Goal: Information Seeking & Learning: Check status

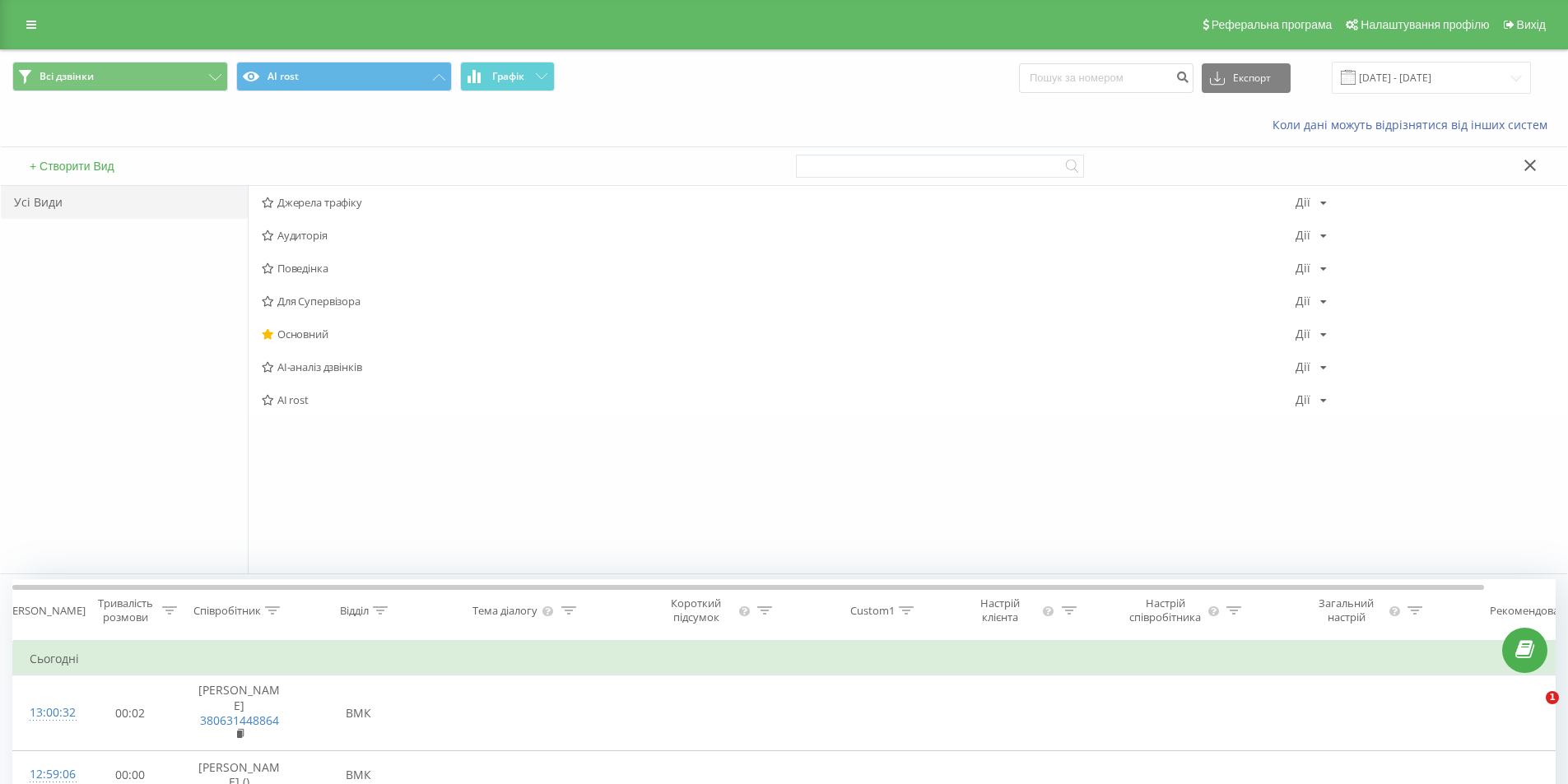
click at [1128, 76] on input at bounding box center [1105, 78] width 174 height 30
click at [1096, 75] on input at bounding box center [1105, 78] width 174 height 30
paste input "+380501520111"
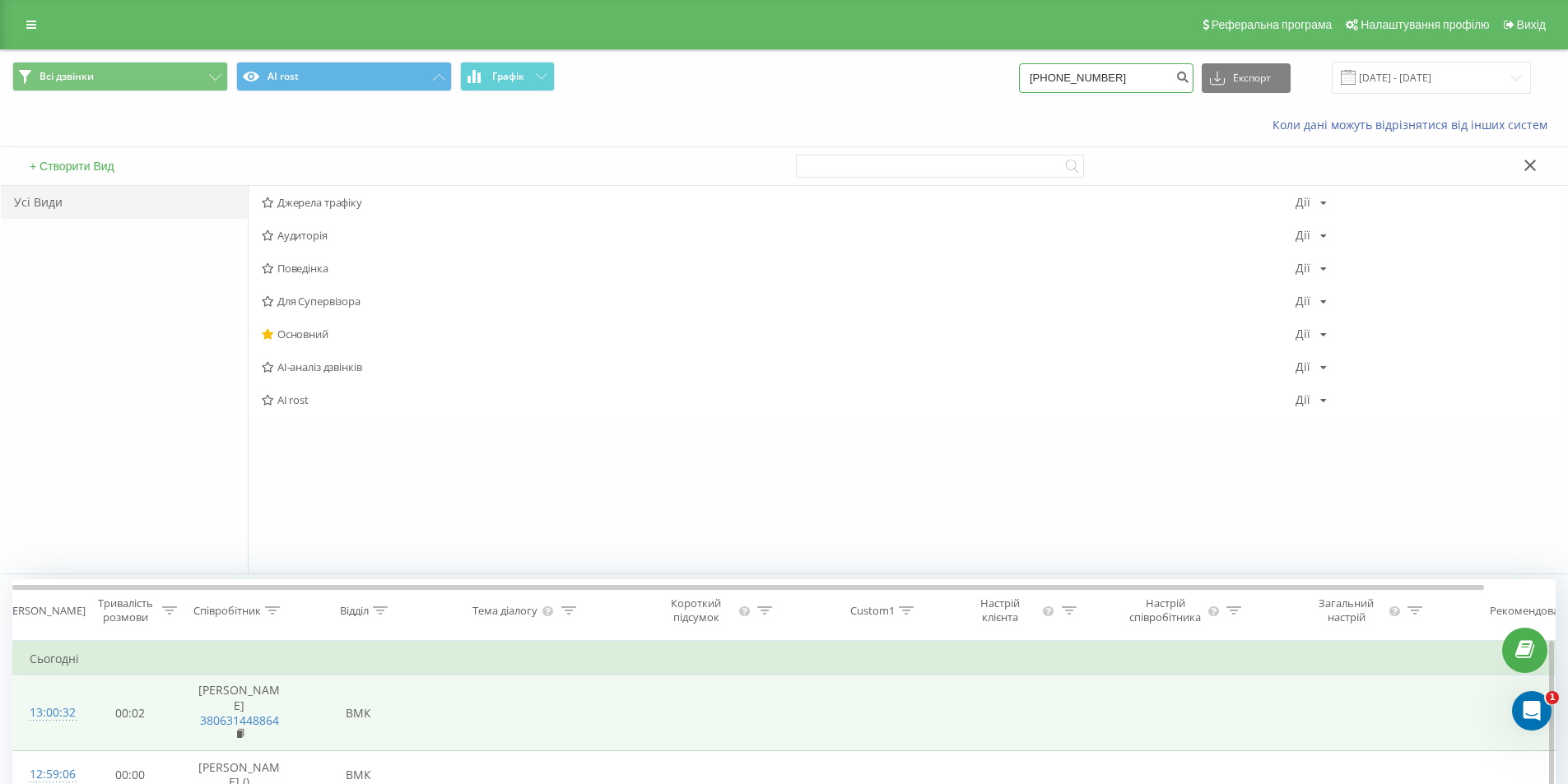
type input "+380501520111"
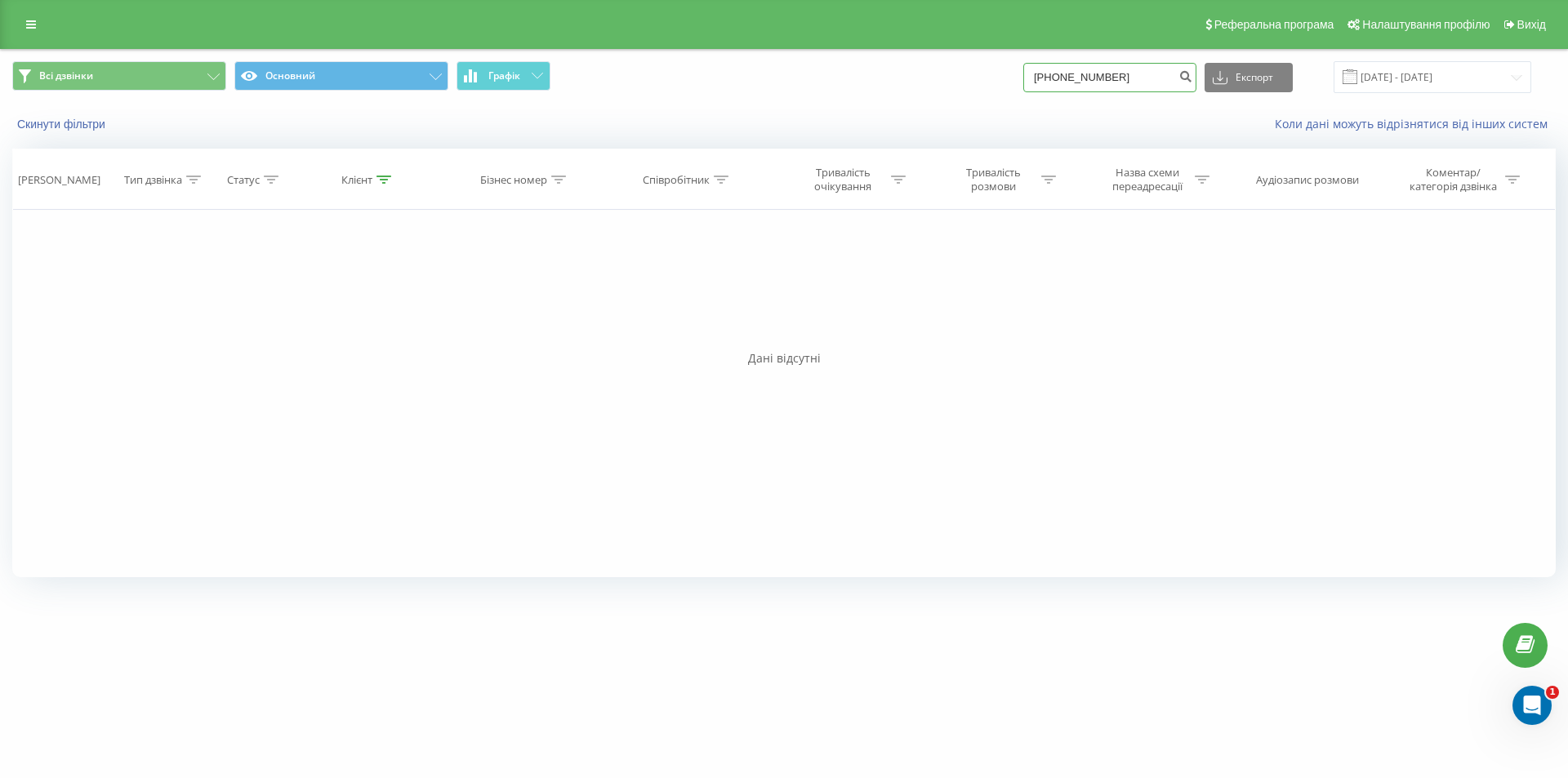
click at [1062, 75] on input "[PHONE_NUMBER]" at bounding box center [1109, 78] width 173 height 29
drag, startPoint x: 1066, startPoint y: 75, endPoint x: 992, endPoint y: 70, distance: 74.2
click at [992, 71] on div "Всі дзвінки Основний Графік +380501520111 Експорт .csv .xls .xlsx 19.05.2025 - …" at bounding box center [784, 78] width 1543 height 32
type input "0501520111"
click at [1260, 83] on button "Експорт" at bounding box center [1248, 78] width 88 height 29
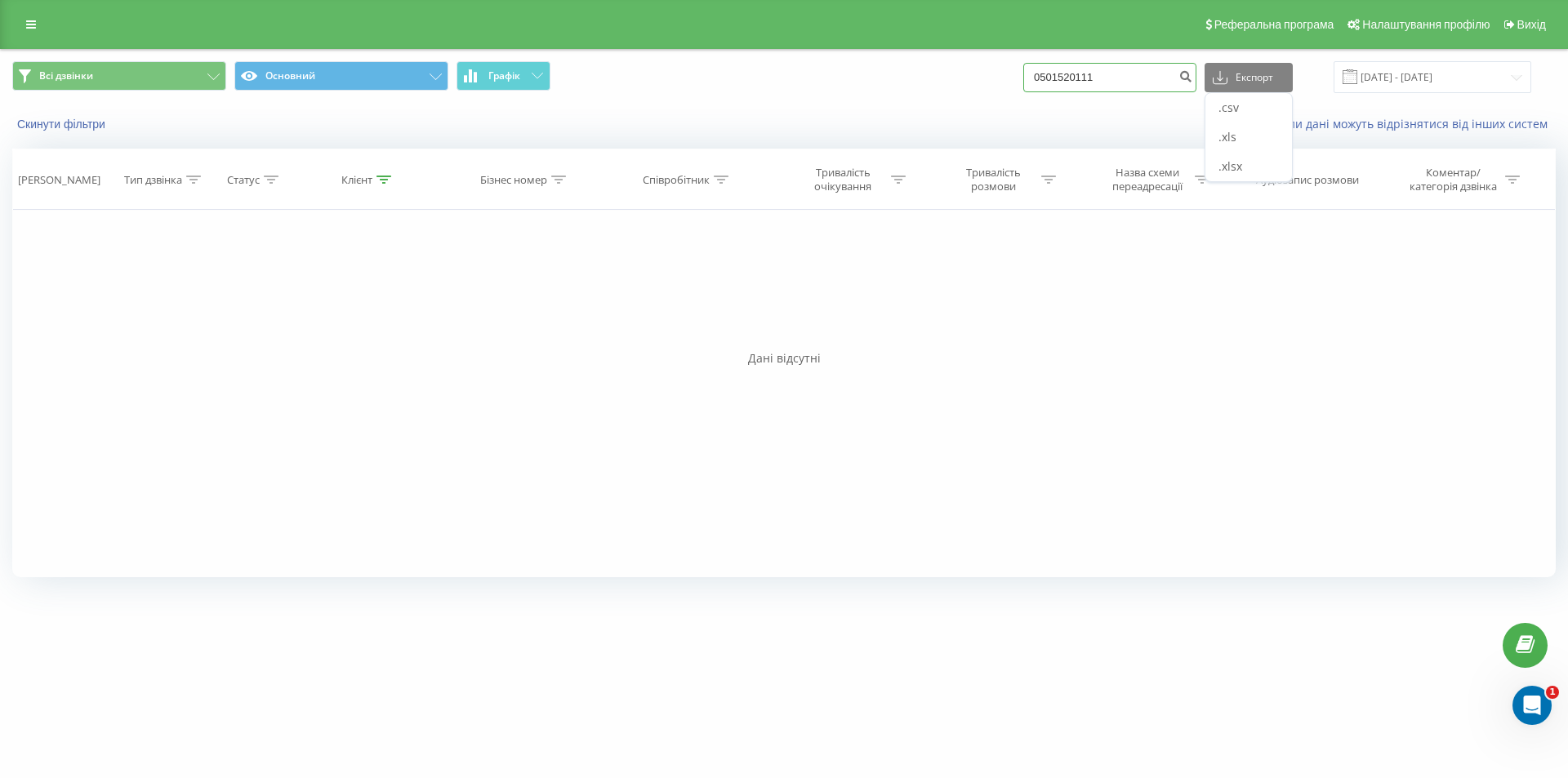
click at [1133, 82] on input "0501520111" at bounding box center [1109, 78] width 173 height 29
click at [1145, 85] on input "[PHONE_NUMBER]" at bounding box center [1109, 78] width 173 height 29
type input "+"
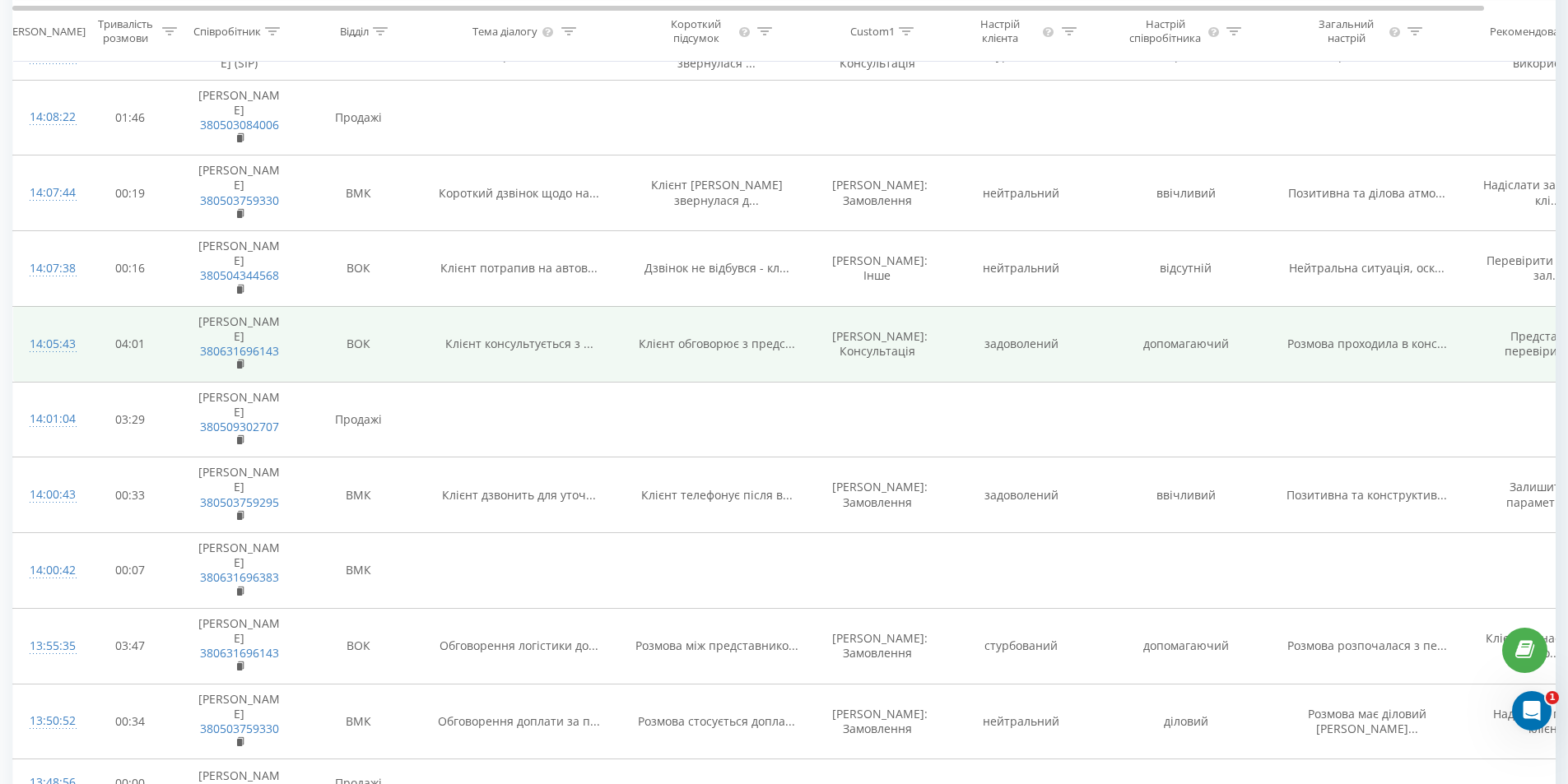
scroll to position [1070, 0]
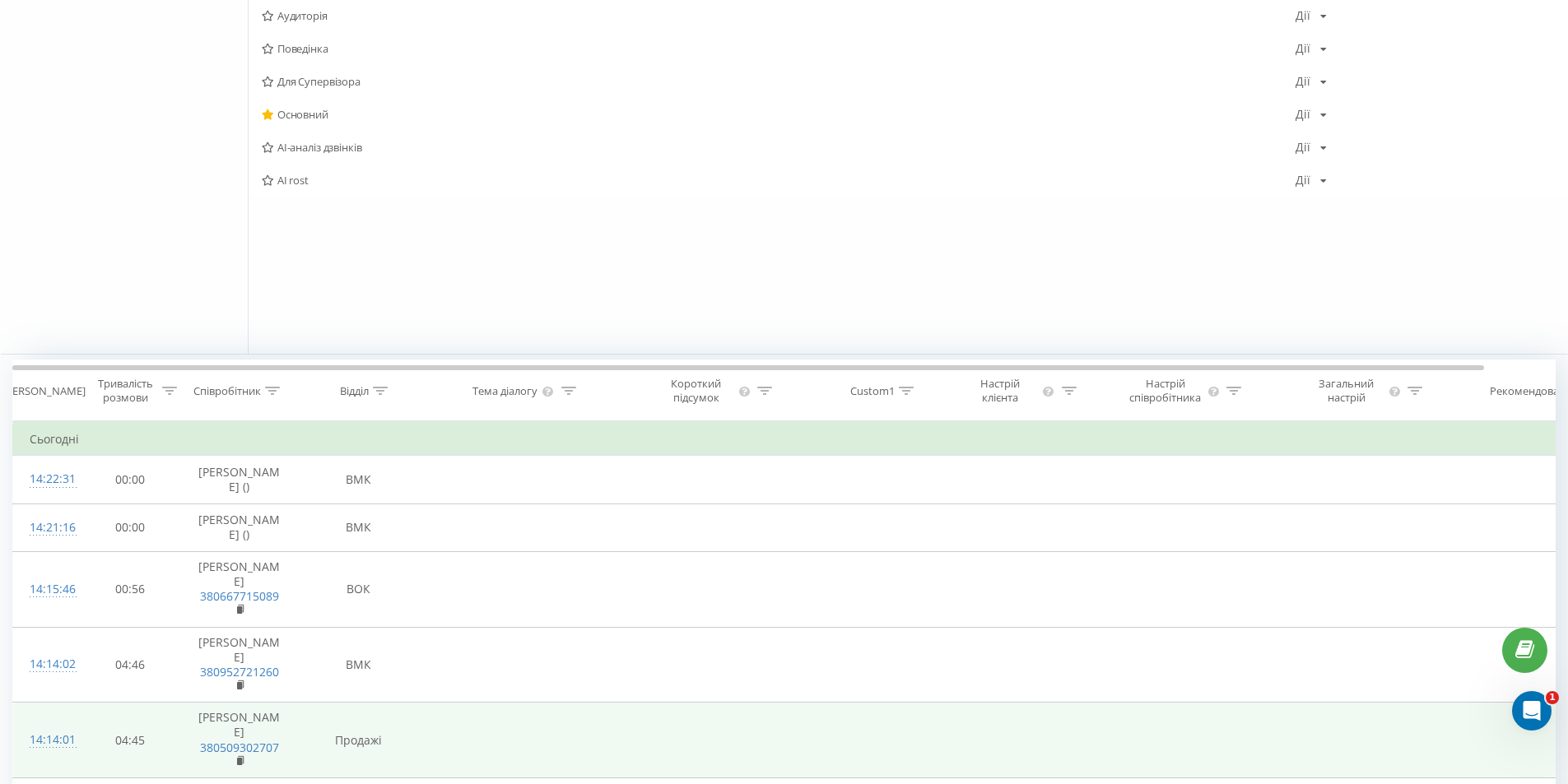
scroll to position [247, 0]
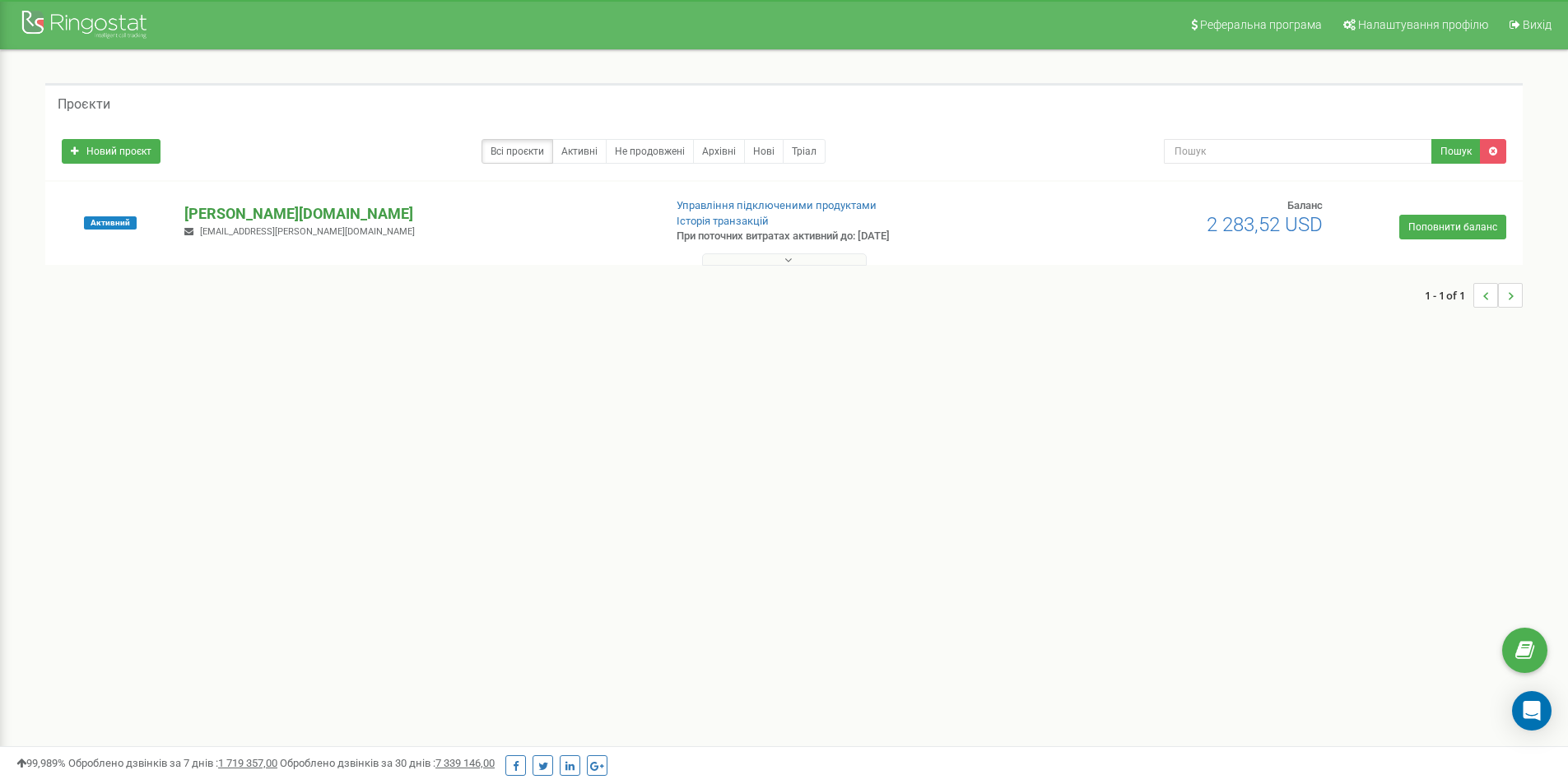
click at [224, 210] on p "[PERSON_NAME][DOMAIN_NAME]" at bounding box center [417, 213] width 465 height 21
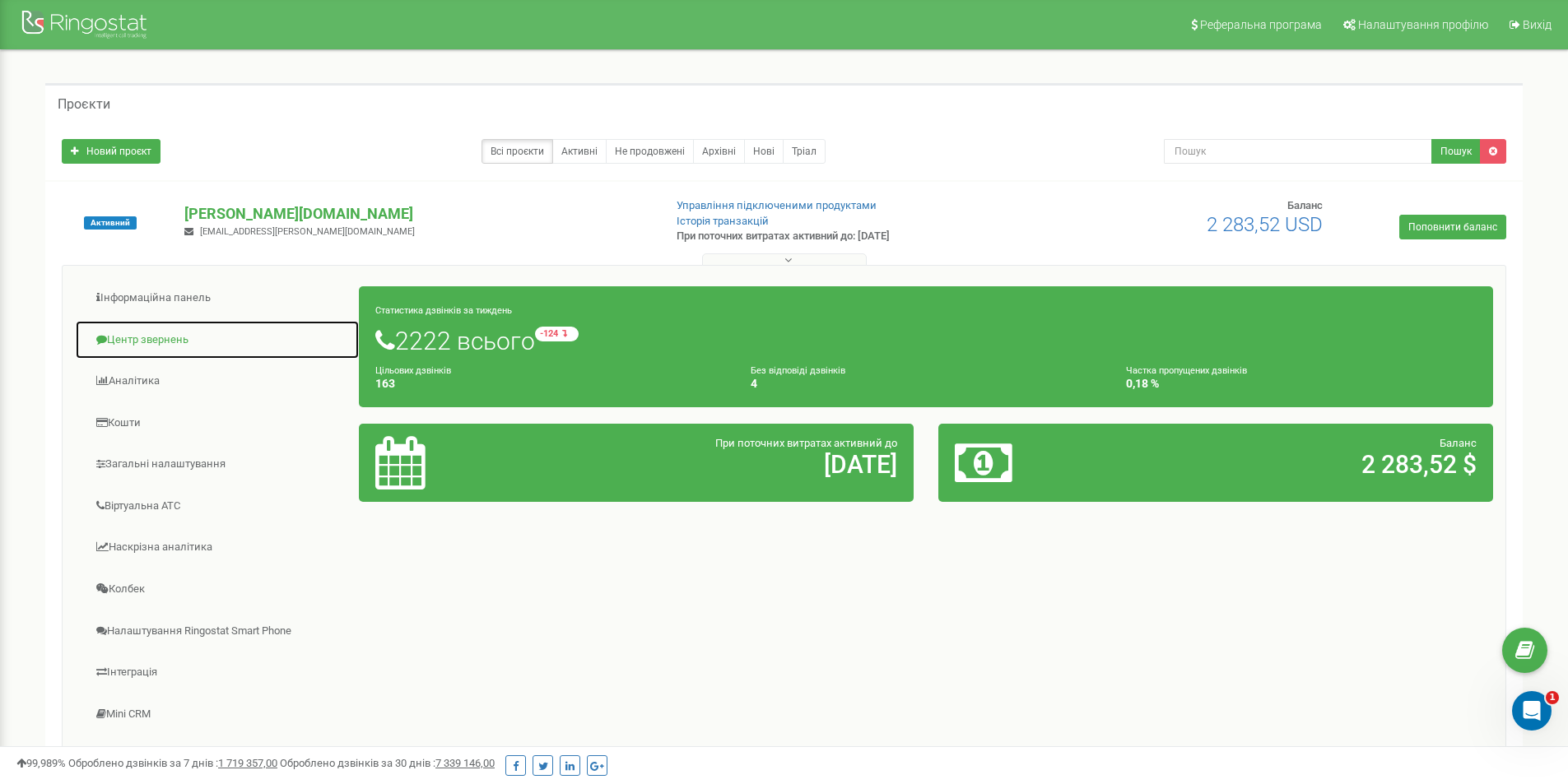
click at [151, 339] on link "Центр звернень" at bounding box center [217, 340] width 285 height 40
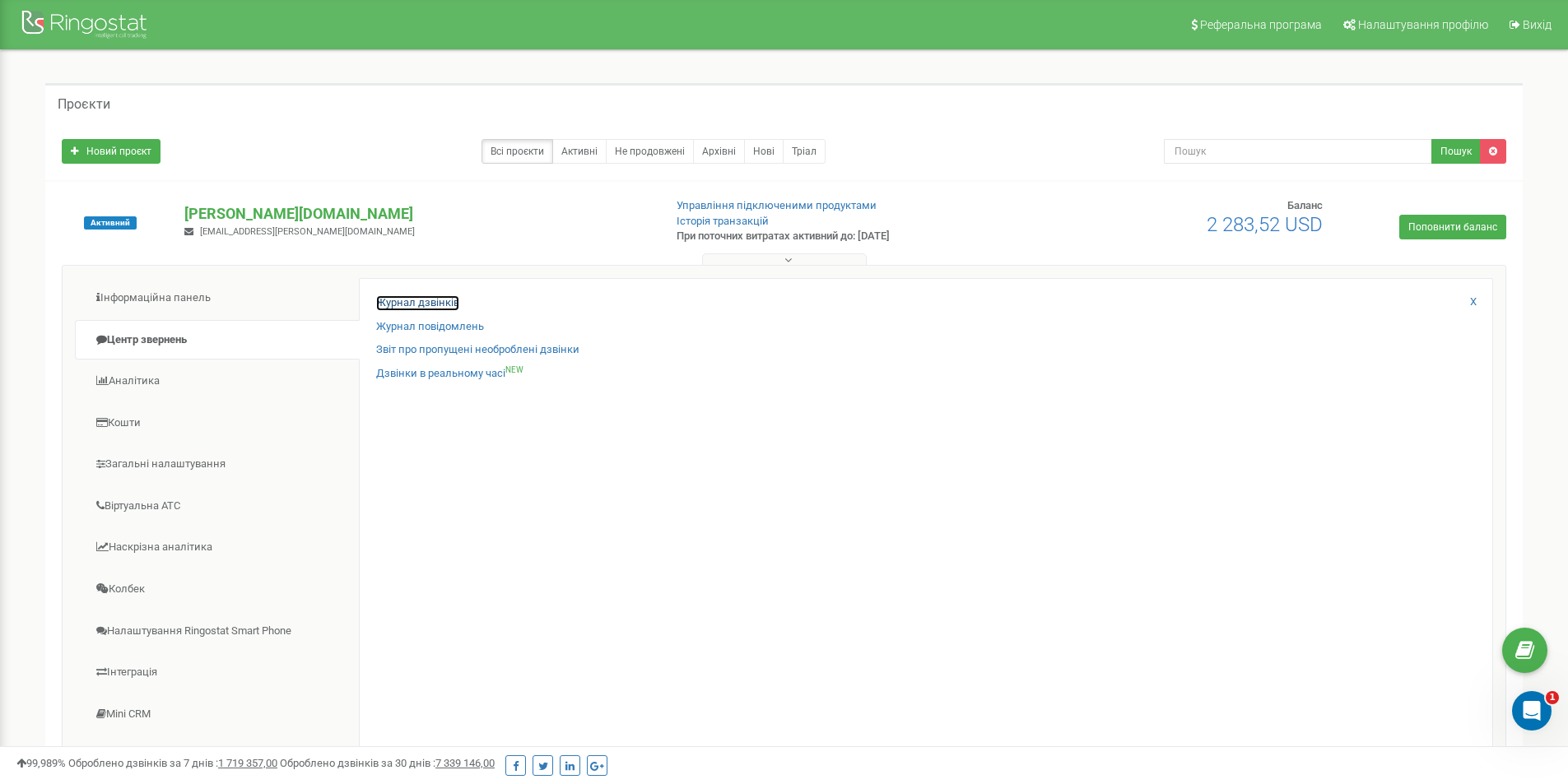
click at [397, 295] on link "Журнал дзвінків" at bounding box center [417, 303] width 83 height 15
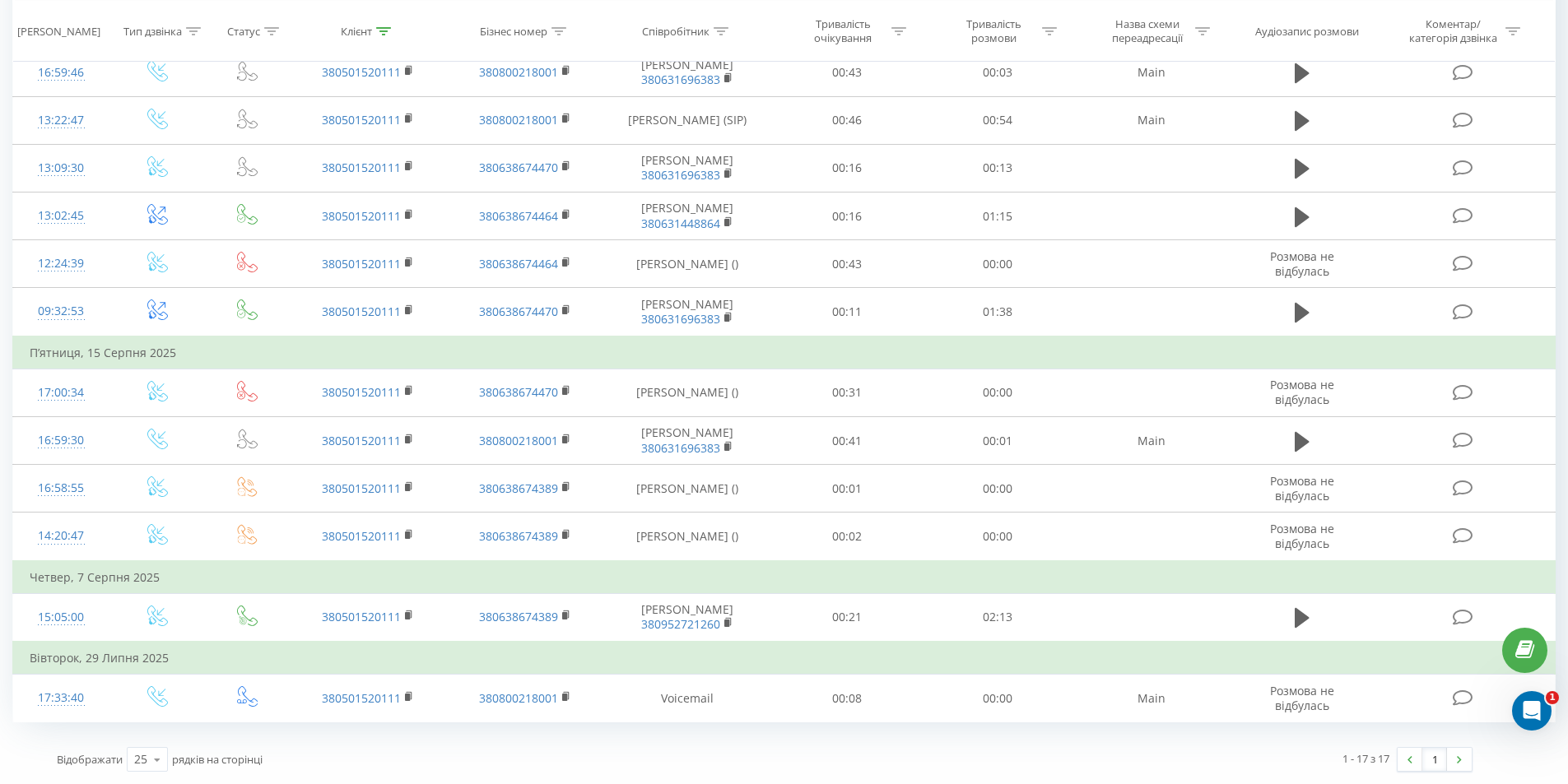
scroll to position [609, 0]
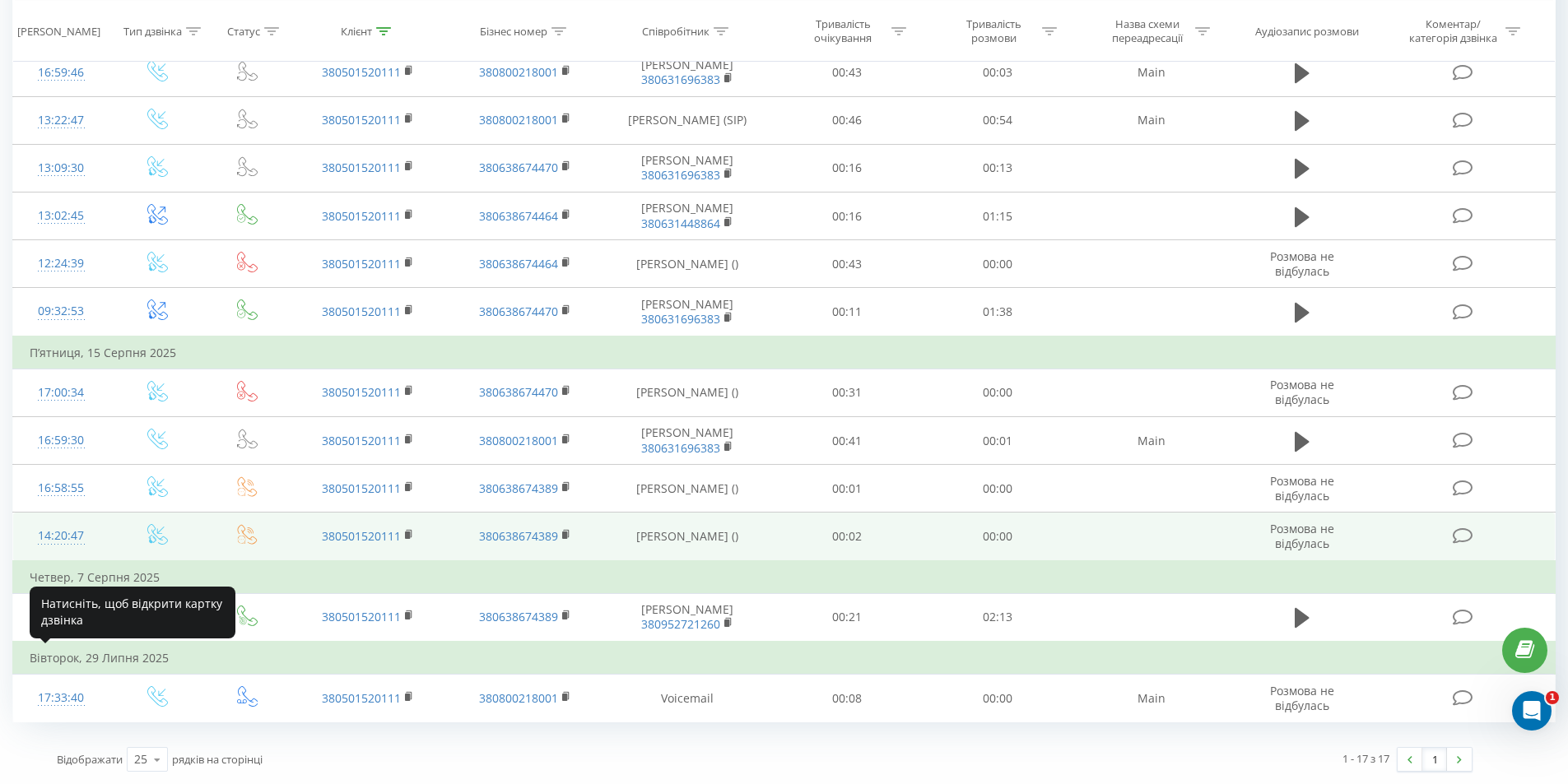
click at [58, 528] on div "14:20:47" at bounding box center [61, 536] width 64 height 32
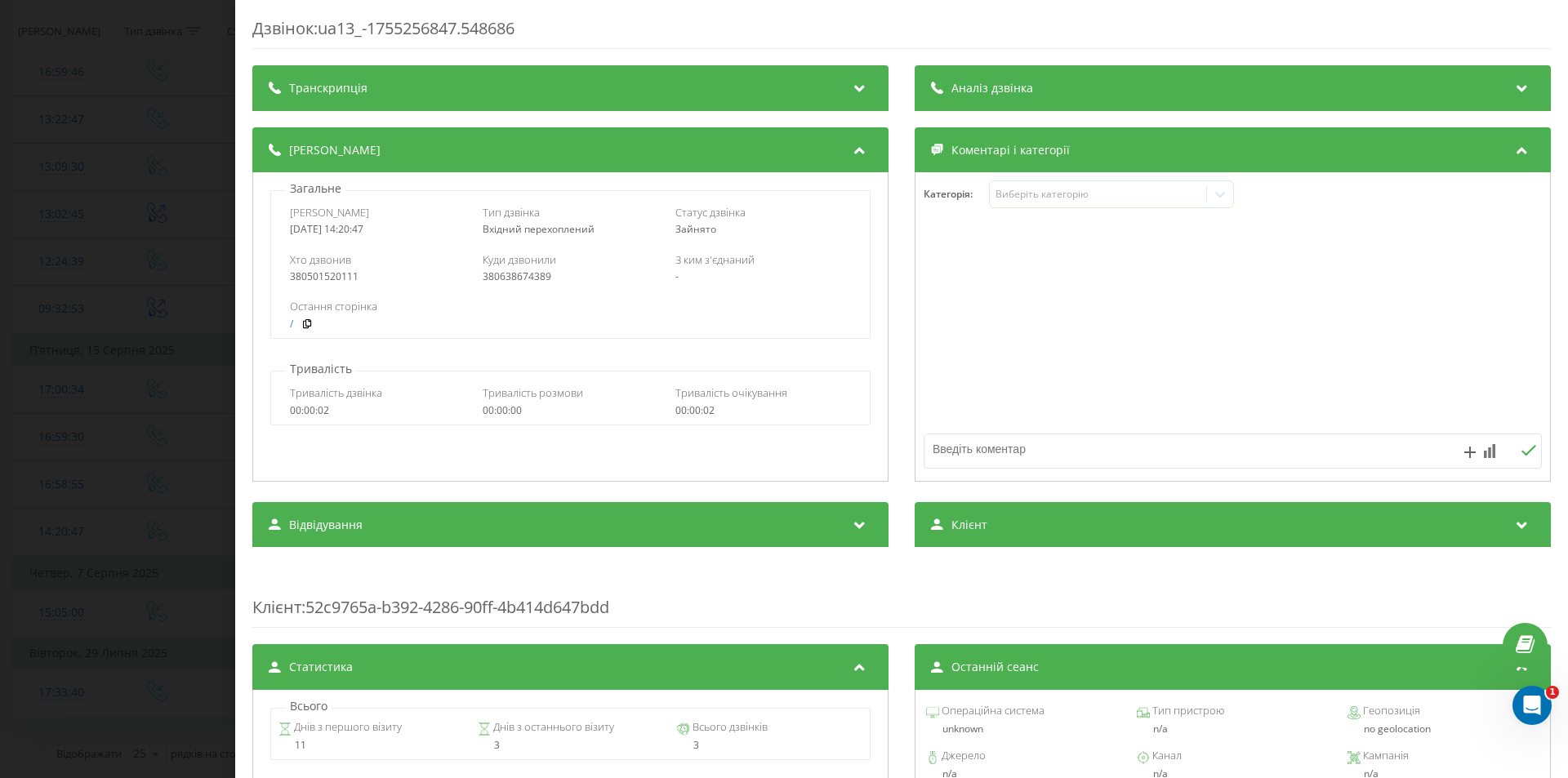
click at [579, 99] on div "Транскрипція" at bounding box center [570, 88] width 636 height 45
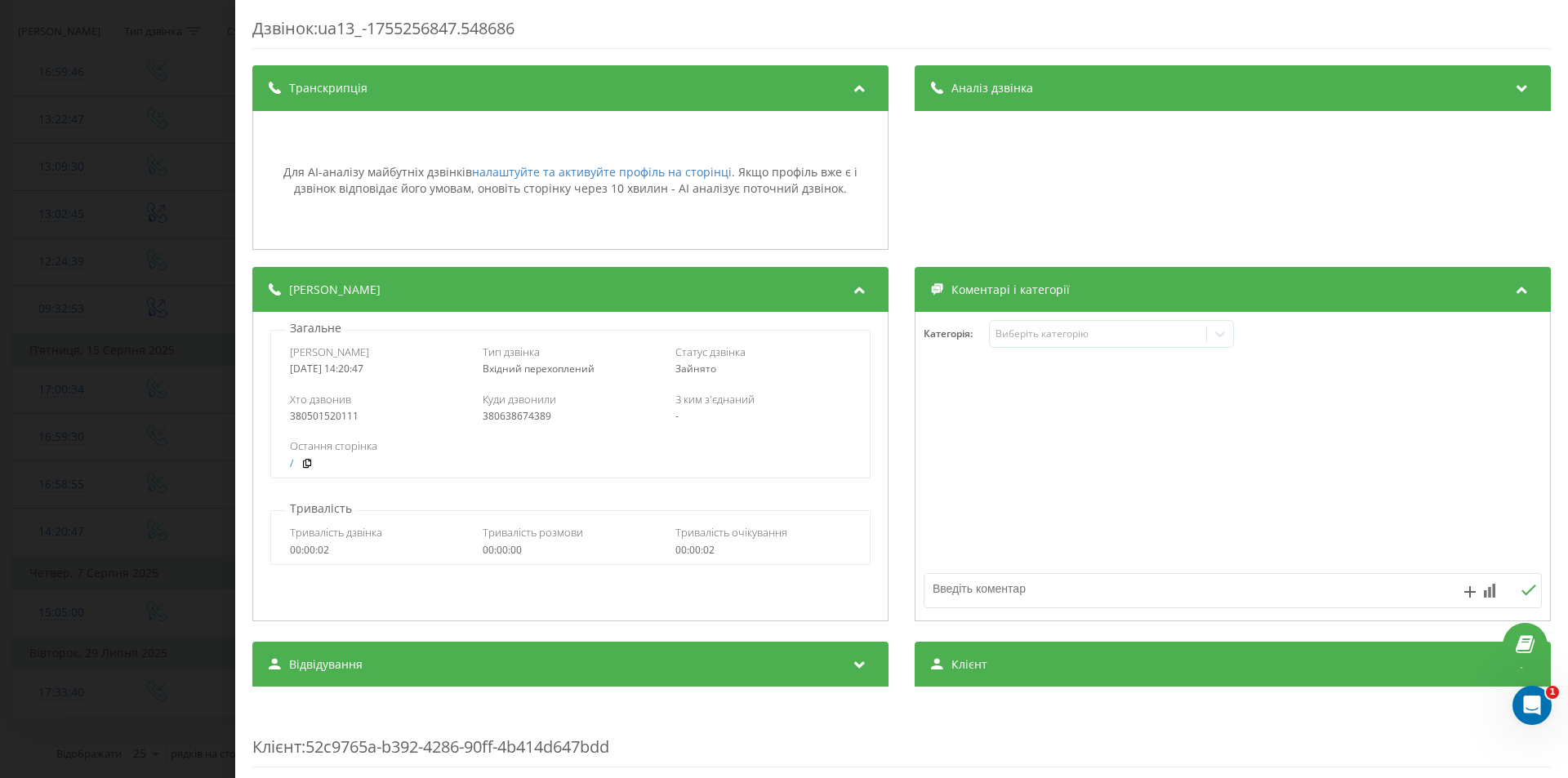
click at [579, 99] on div "Транскрипція" at bounding box center [570, 88] width 636 height 45
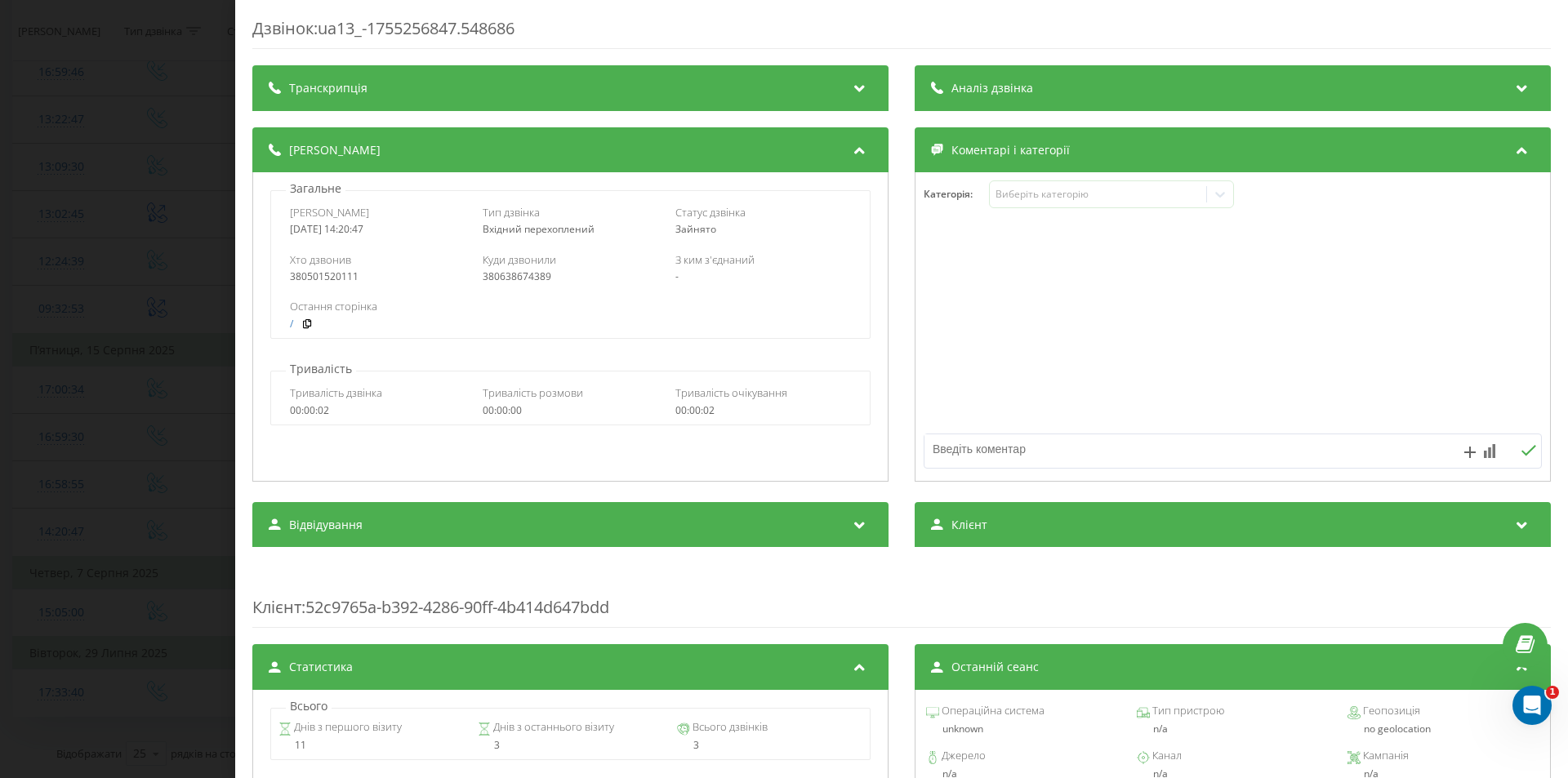
click at [1032, 79] on div "Аналіз дзвінка" at bounding box center [1232, 88] width 636 height 45
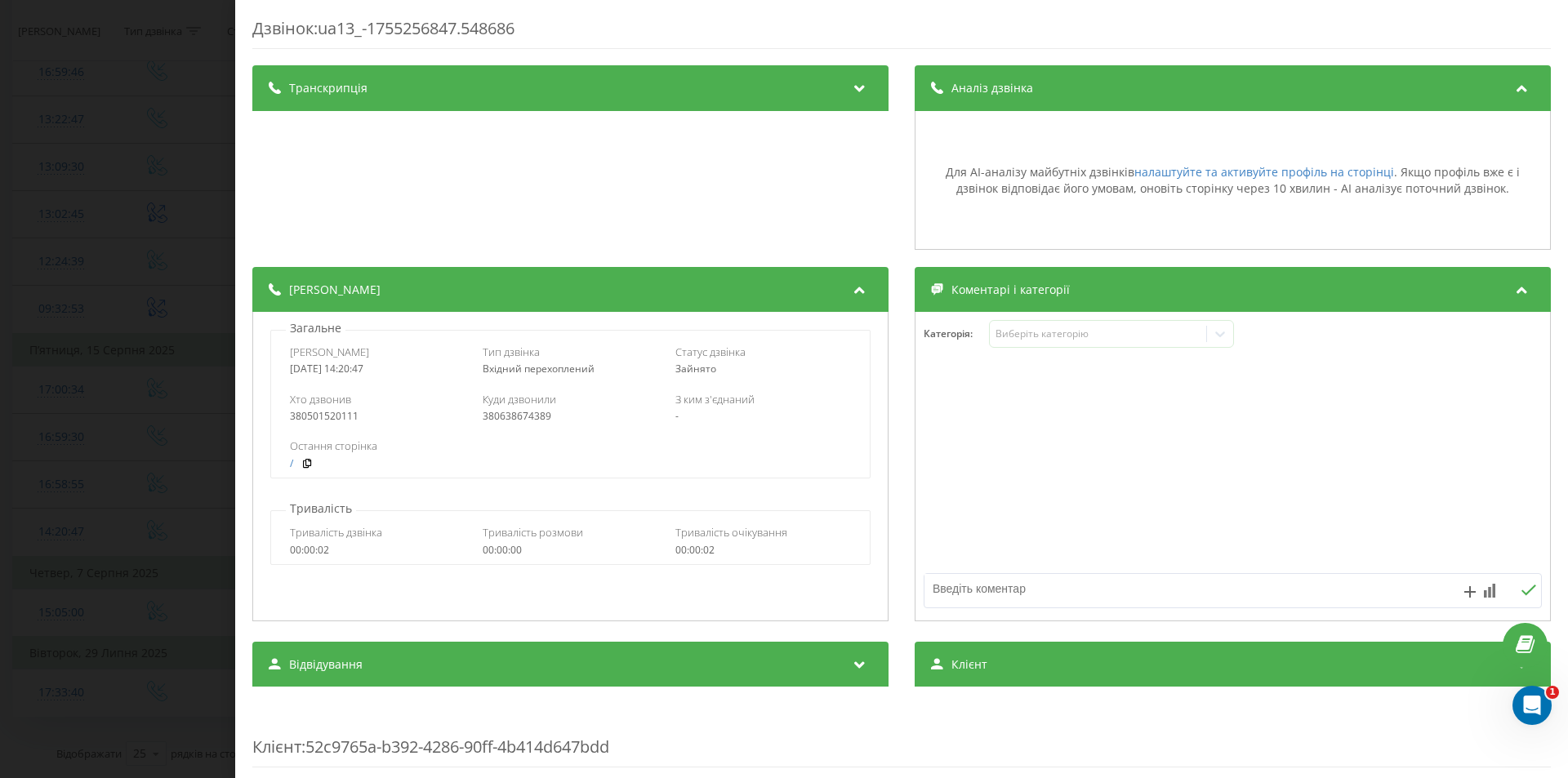
click at [1029, 79] on div "Аналіз дзвінка" at bounding box center [1232, 88] width 636 height 45
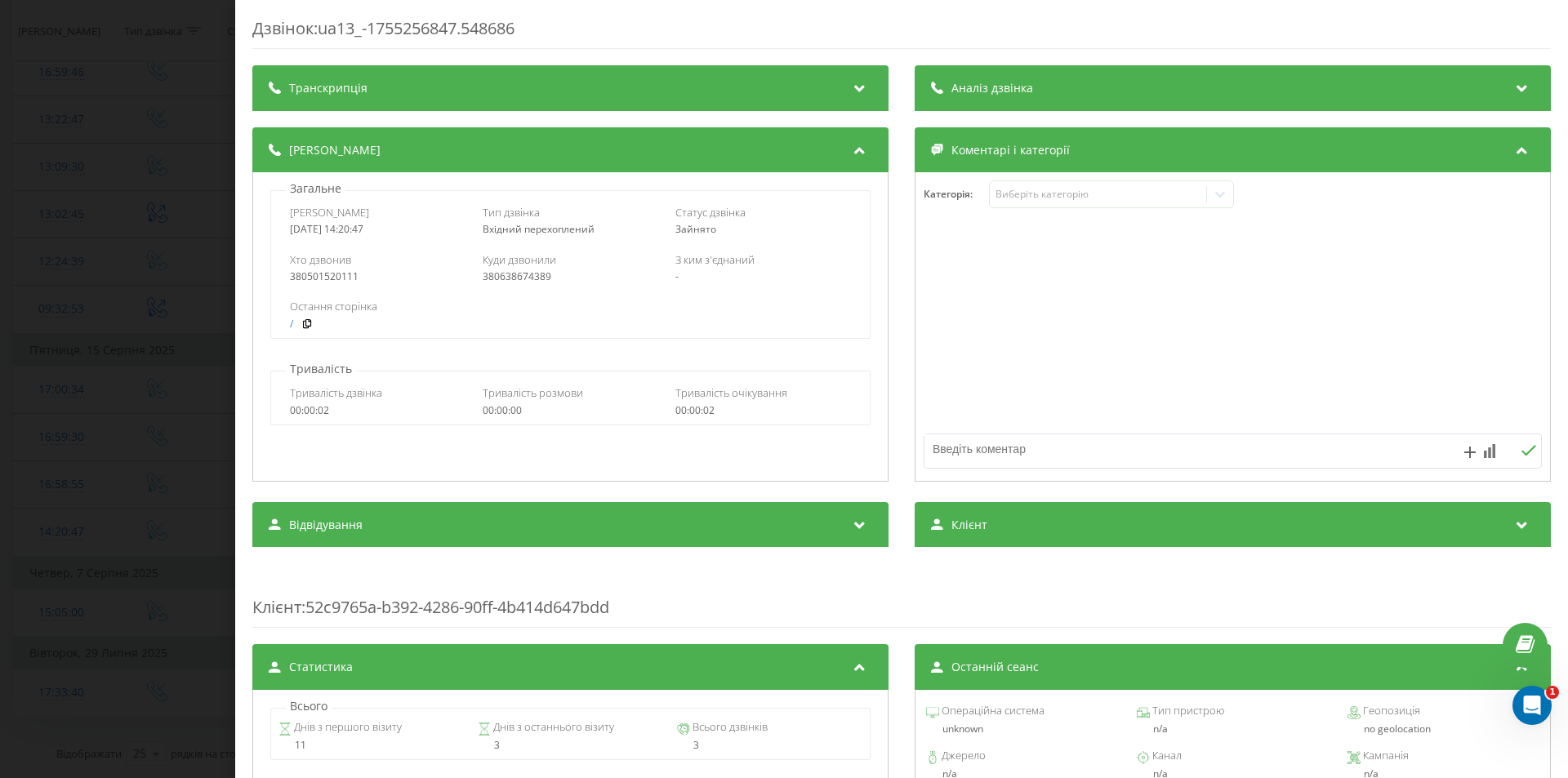
click at [128, 338] on div "Дзвінок : ua13_-1755256847.548686 Транскрипція Для AI-аналізу майбутніх дзвінкі…" at bounding box center [784, 389] width 1568 height 778
